Goal: Ask a question

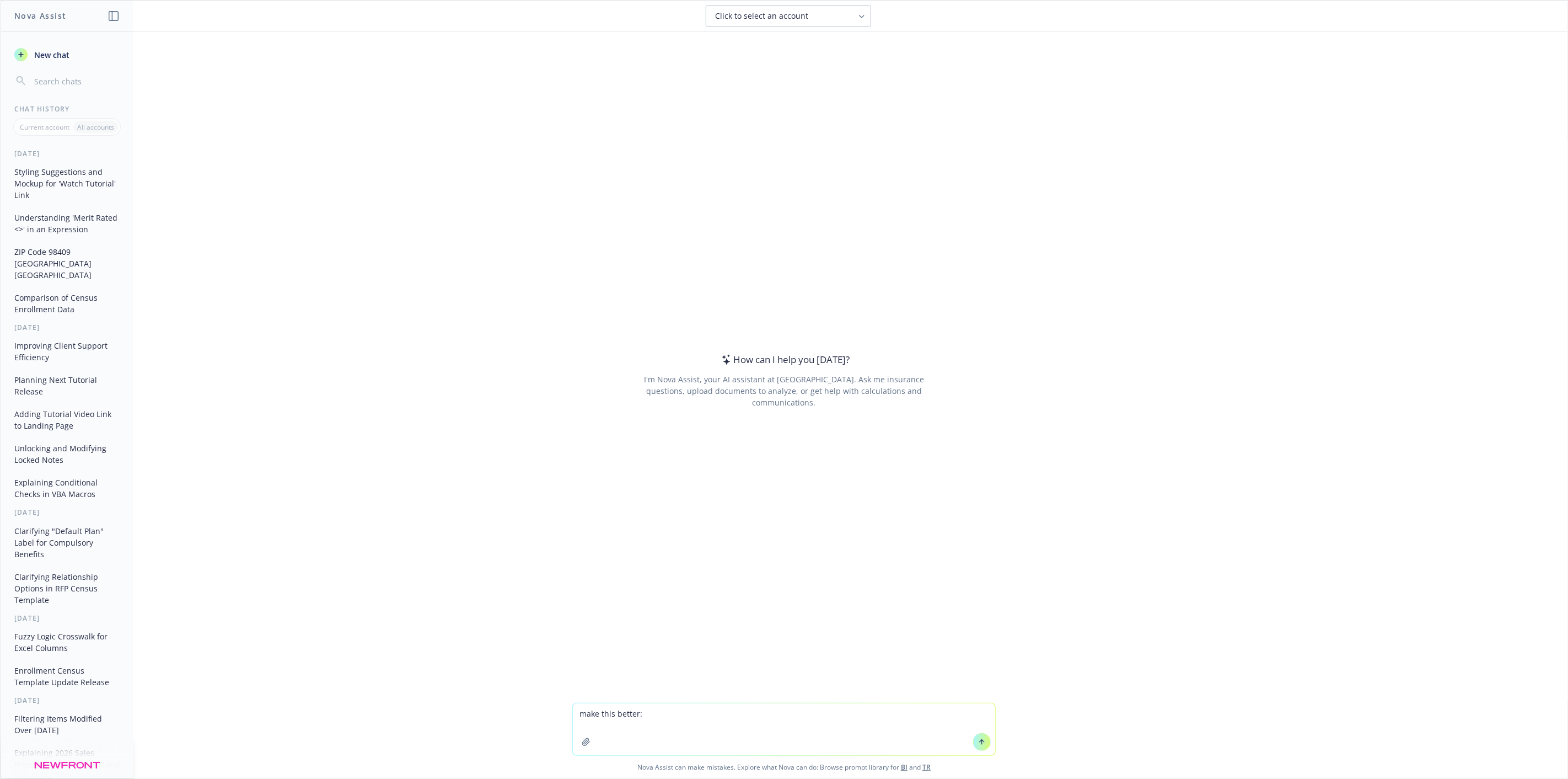
type textarea "lore ipsu dolors: Am Cons - Adipi el sed D5 eiusmodt incid ut laboree dolorema …"
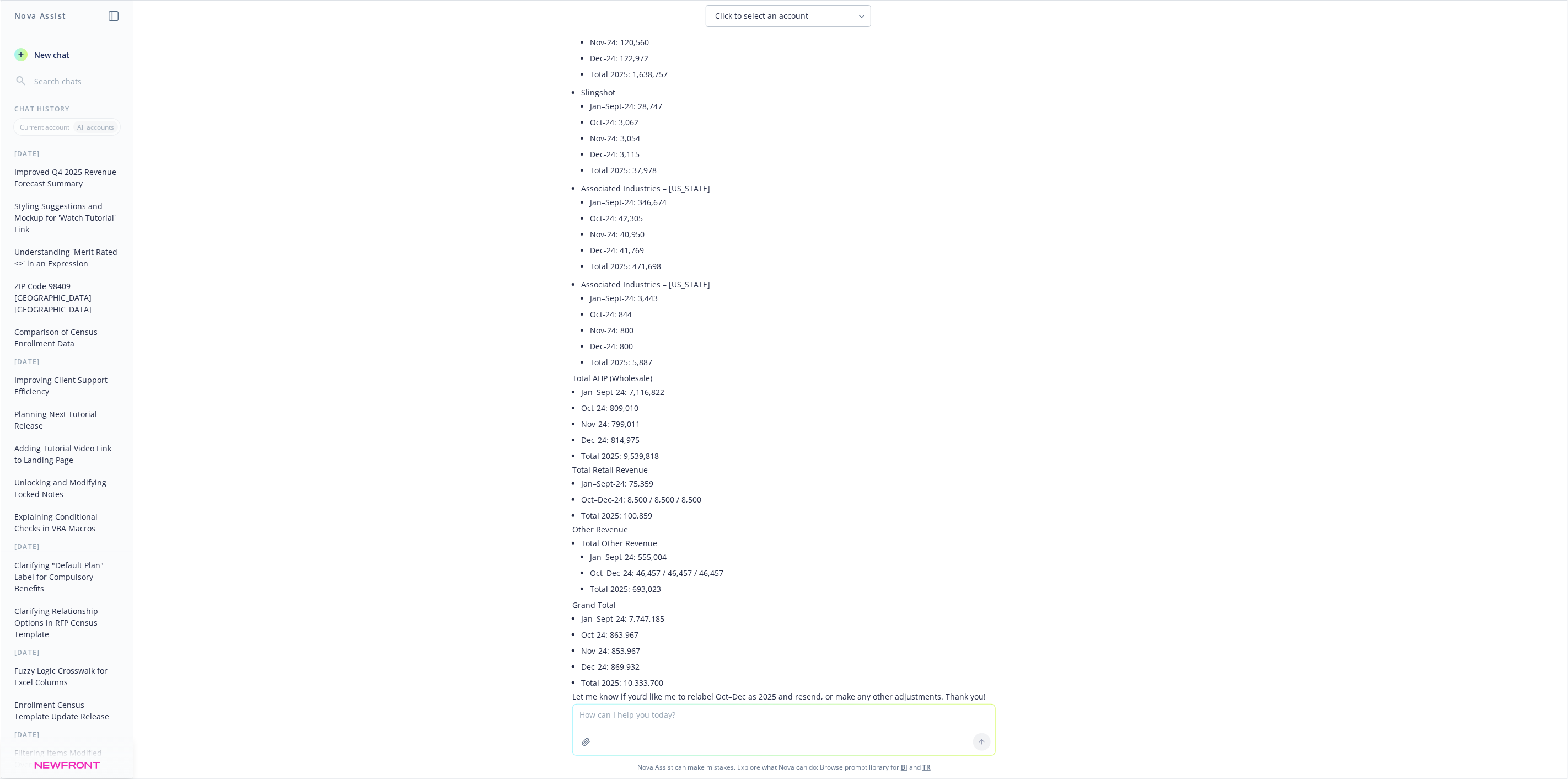
scroll to position [1035, 0]
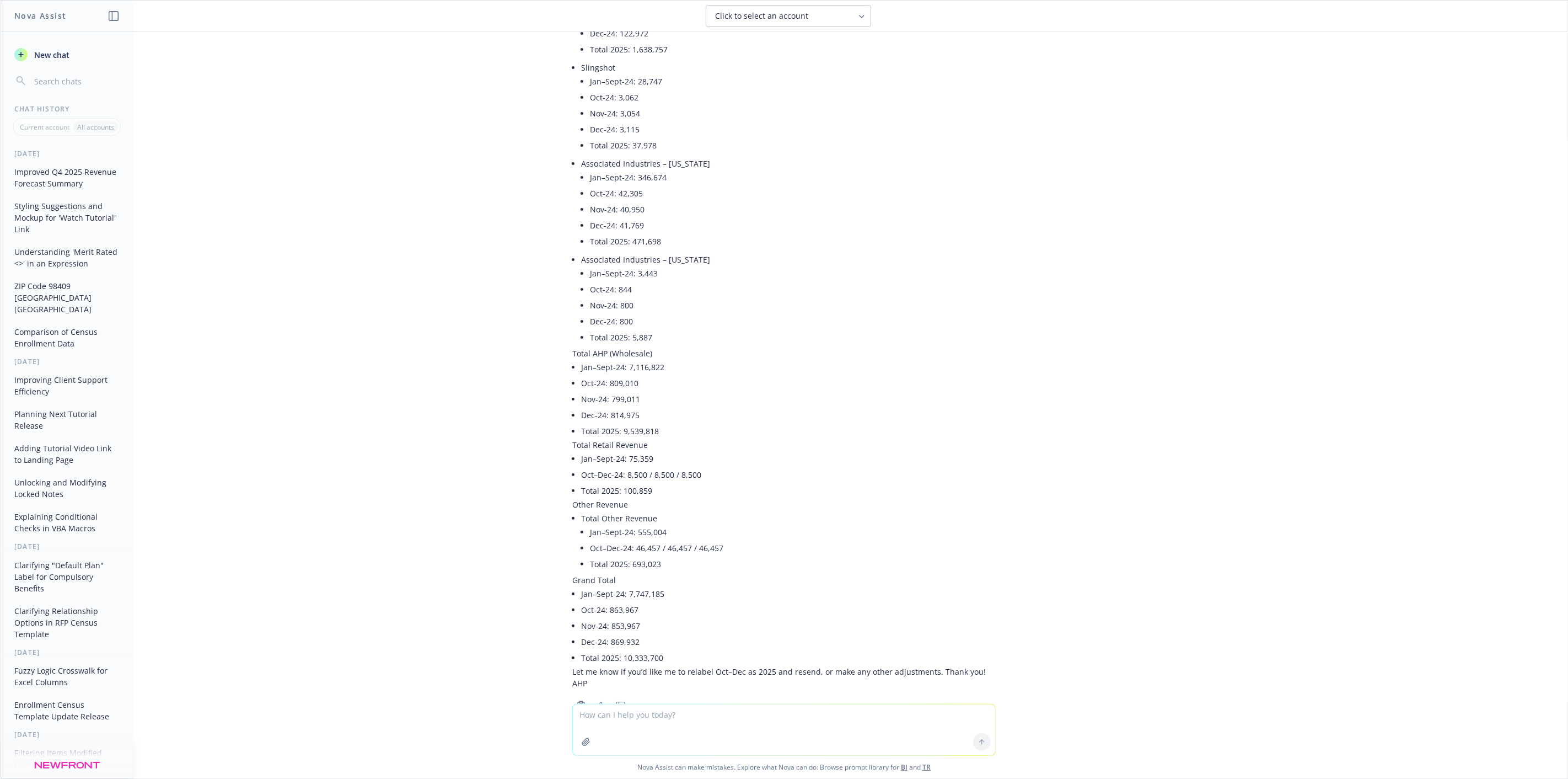
click at [759, 723] on textarea at bounding box center [784, 730] width 422 height 51
paste textarea
type textarea "use this instead;"
click at [978, 671] on icon at bounding box center [982, 668] width 8 height 8
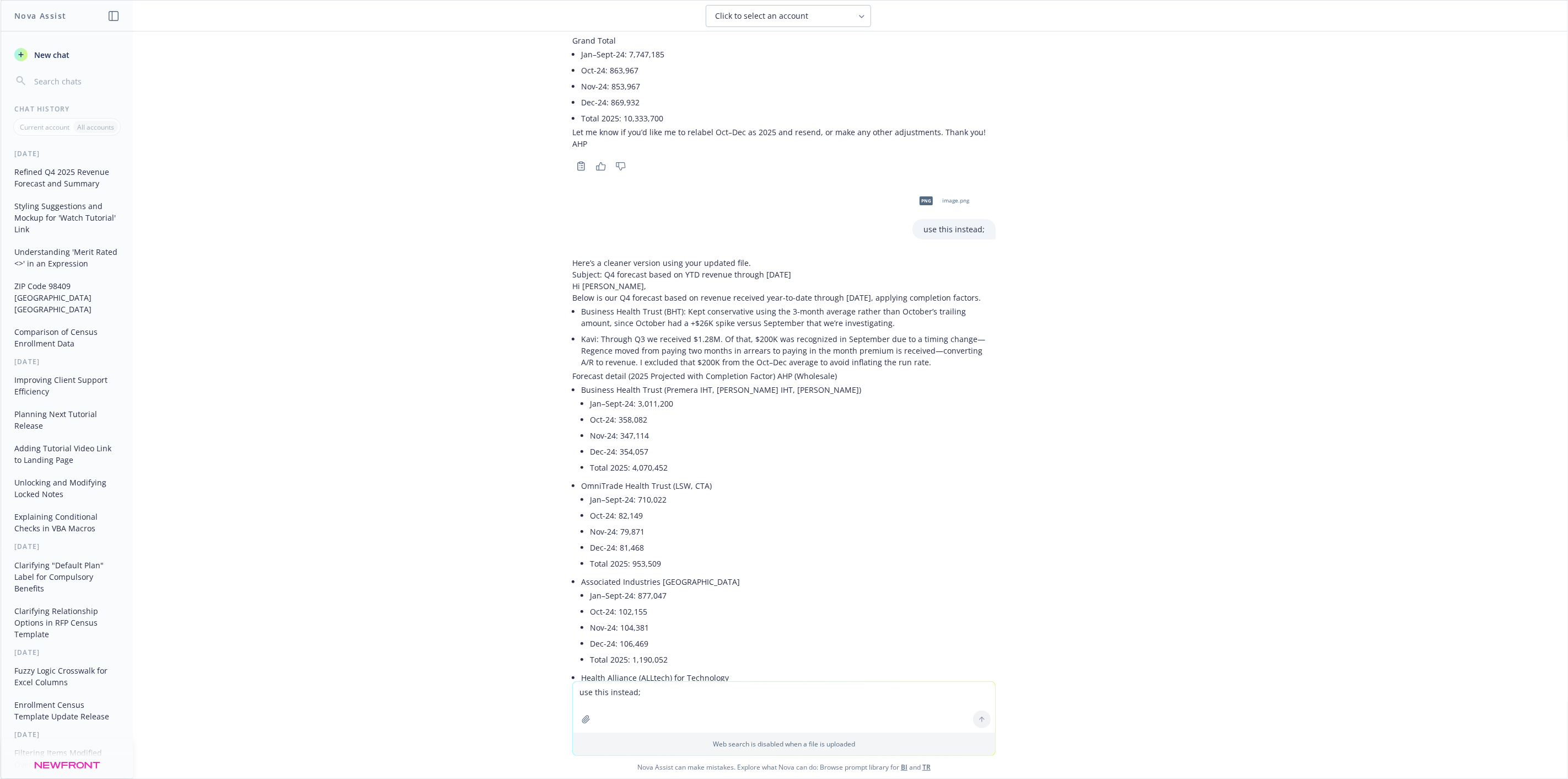
scroll to position [1570, 0]
click at [888, 336] on li "Kavi: Through Q3 we received $1.28M. Of that, $200K was recognized in September…" at bounding box center [788, 356] width 415 height 39
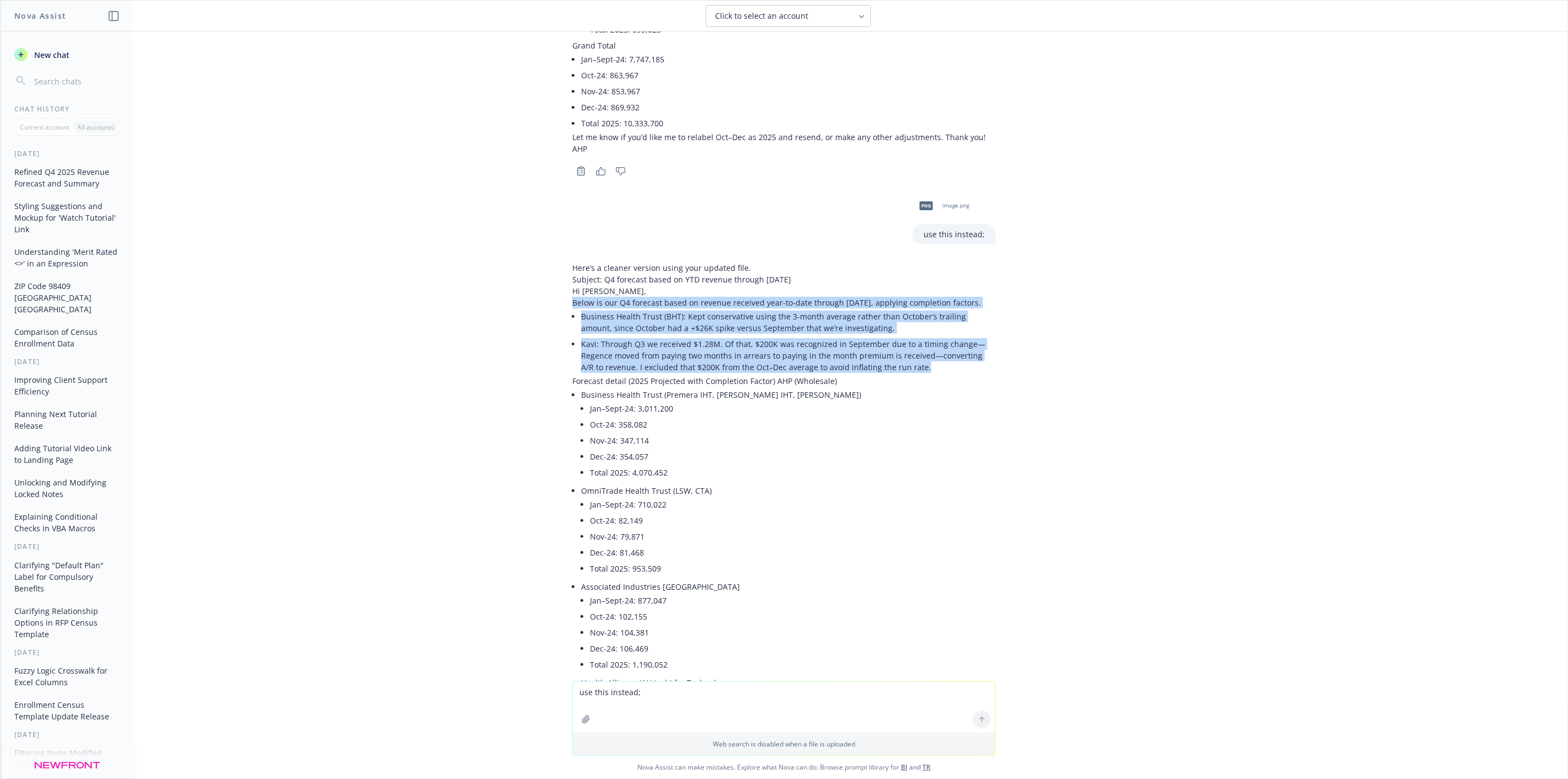
drag, startPoint x: 888, startPoint y: 332, endPoint x: 561, endPoint y: 269, distance: 333.0
copy div "Below is our Q4 forecast based on revenue received year-to-date through [DATE],…"
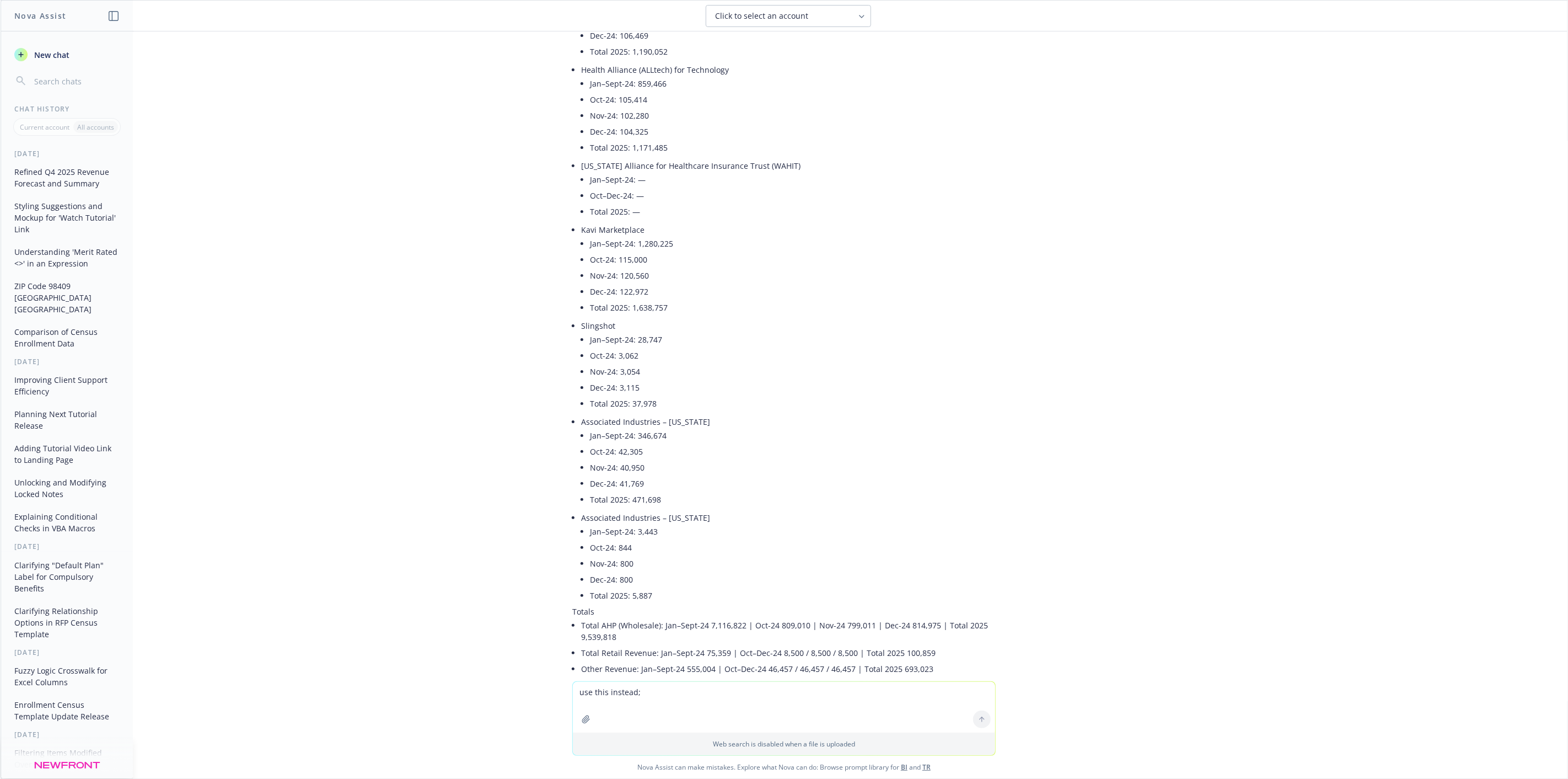
scroll to position [2244, 0]
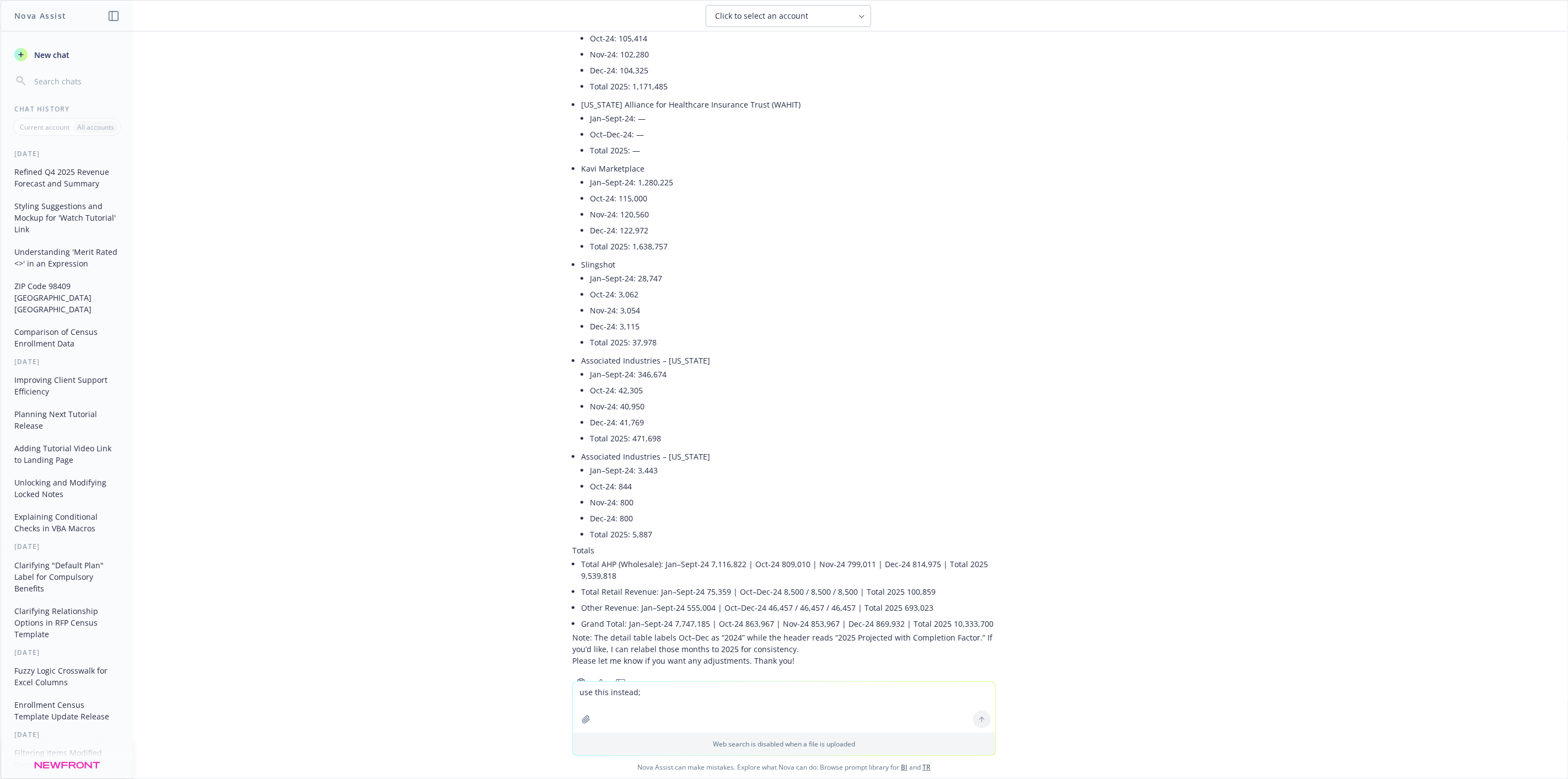
click at [771, 721] on textarea "use this instead;" at bounding box center [784, 707] width 422 height 51
click at [41, 62] on button "New chat" at bounding box center [66, 54] width 114 height 20
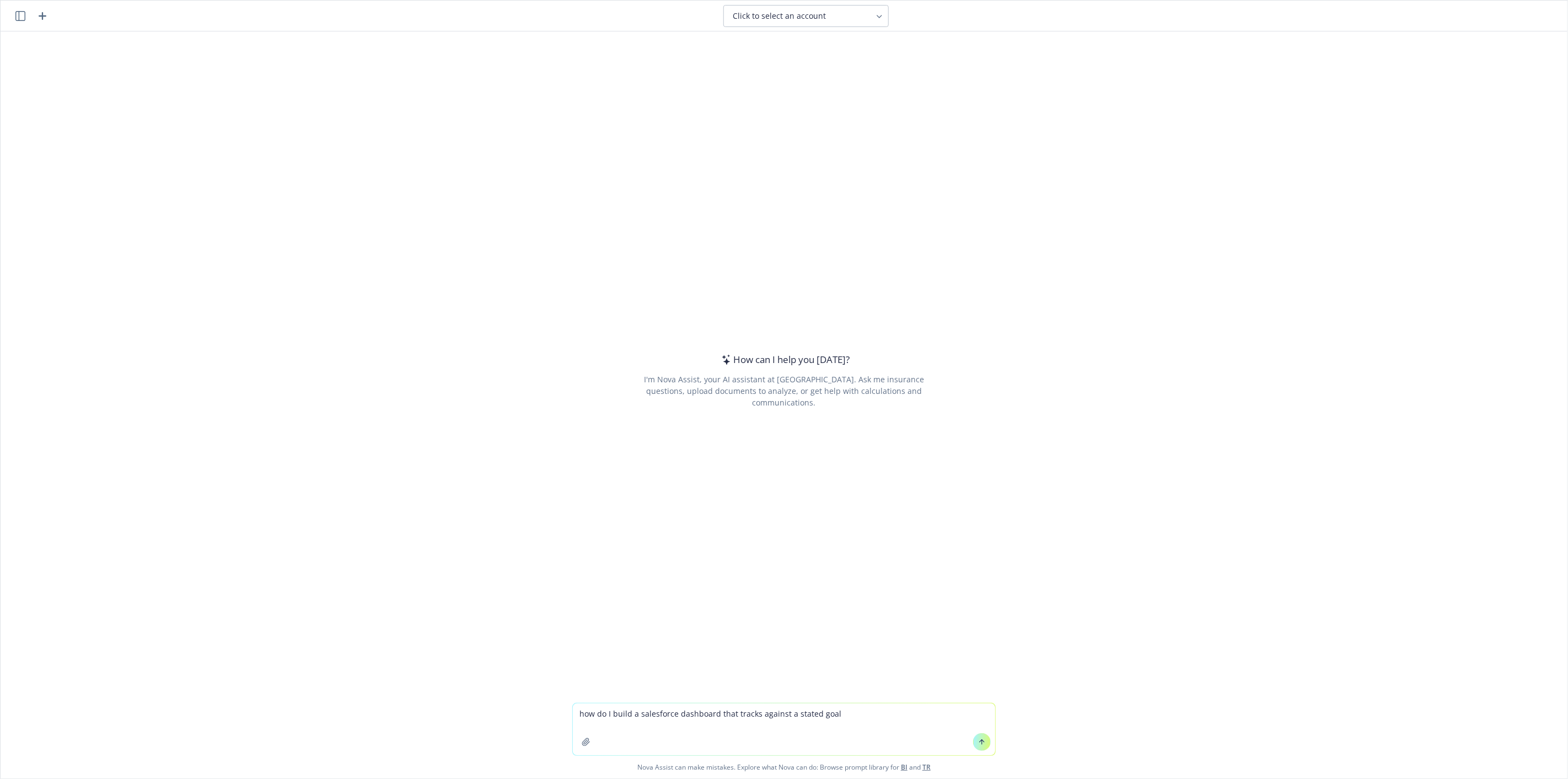
type textarea "how do I build a salesforce dashboard that tracks against a stated goal?"
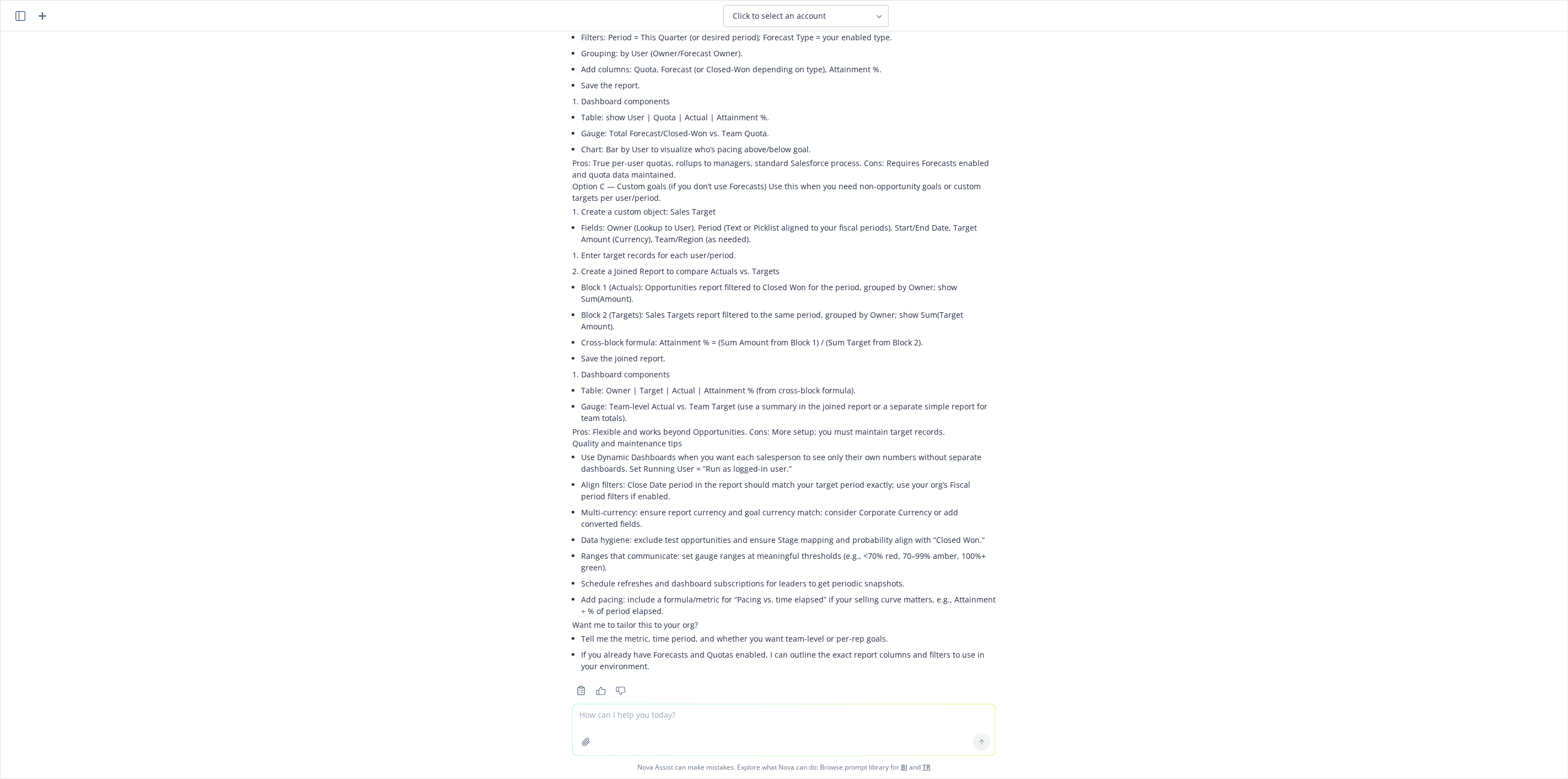
scroll to position [479, 0]
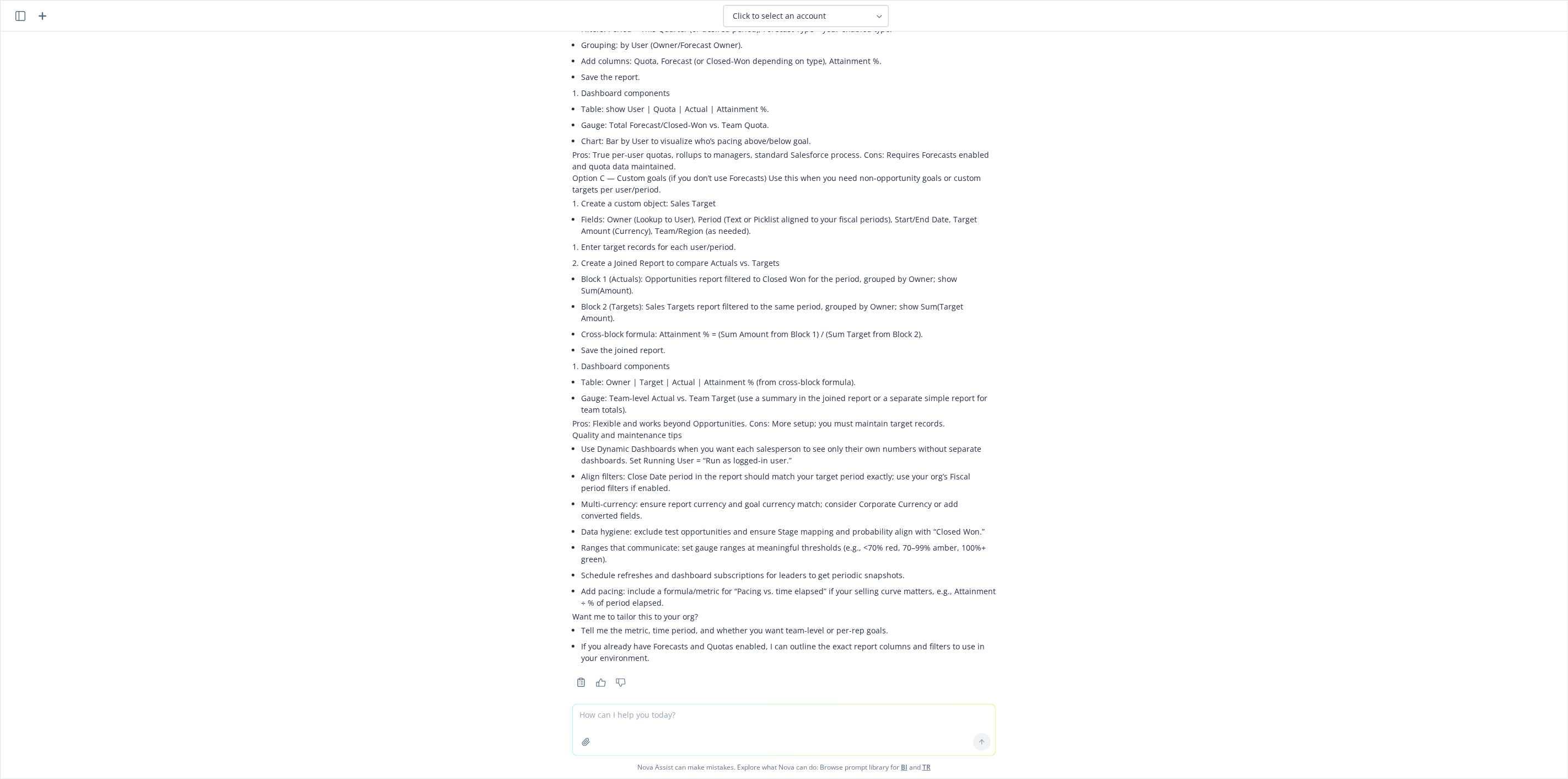
click at [299, 585] on div "how do I build a salesforce dashboard that tracks against a stated goal? Great …" at bounding box center [784, 368] width 1567 height 672
click at [1082, 330] on div "how do I build a salesforce dashboard that tracks against a stated goal? Great …" at bounding box center [784, 368] width 1567 height 672
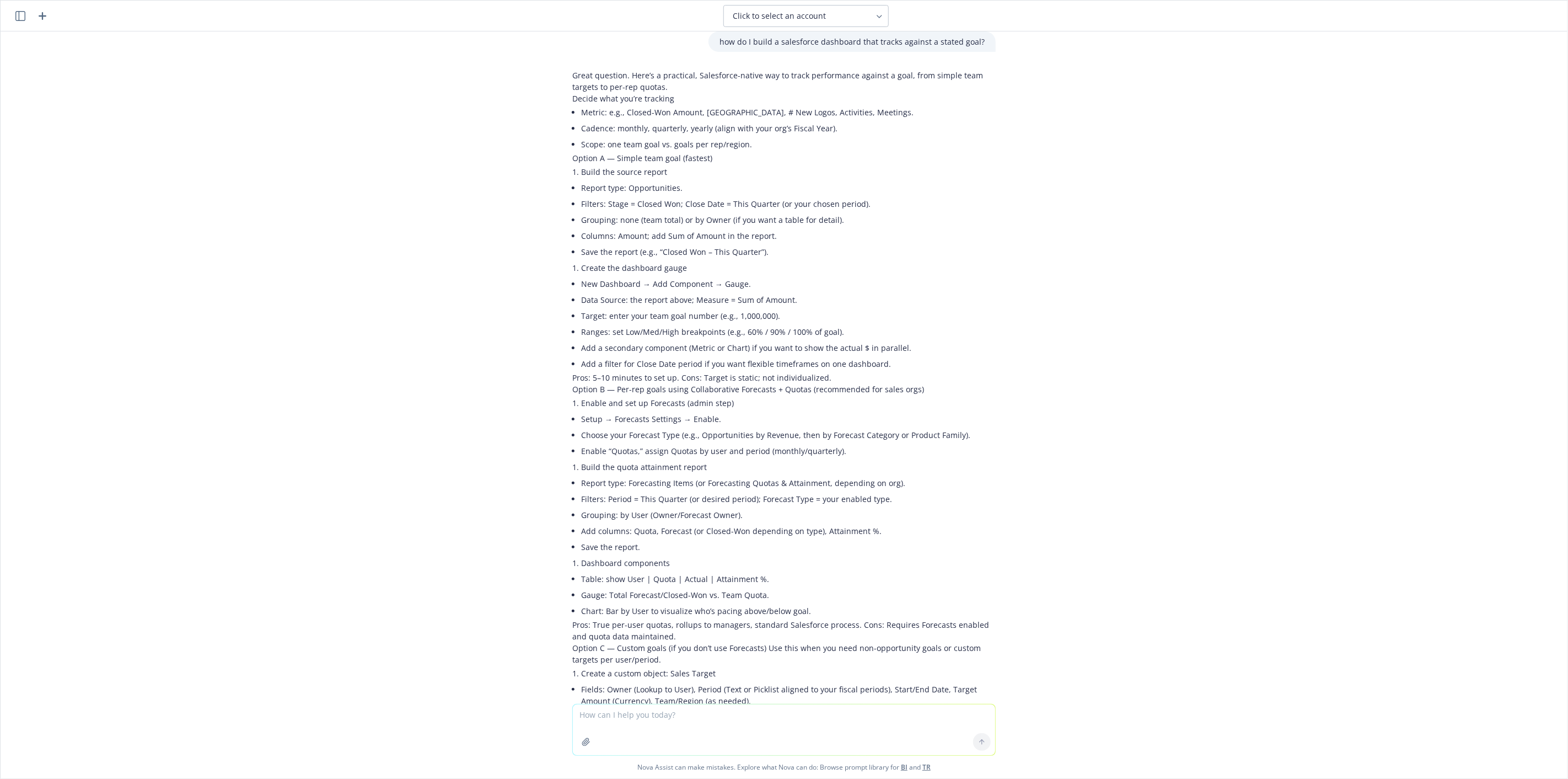
scroll to position [0, 0]
